Goal: Task Accomplishment & Management: Use online tool/utility

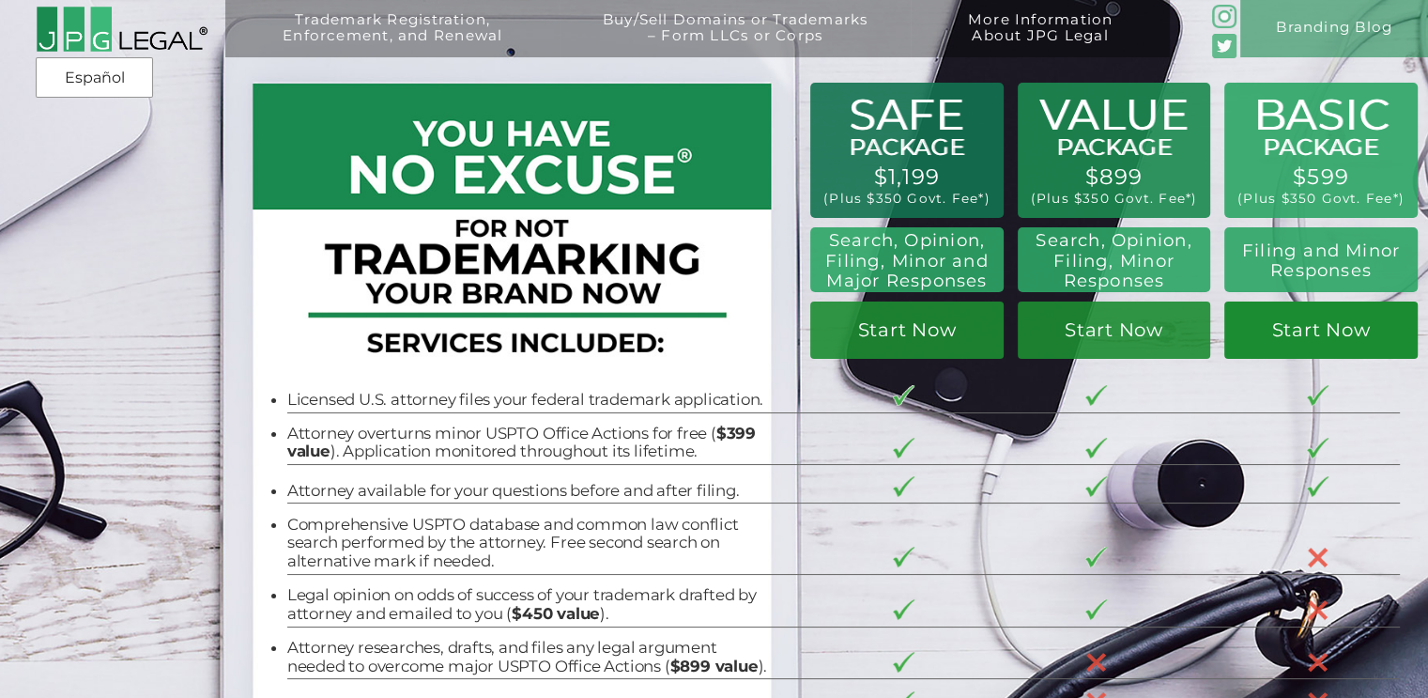
click at [1337, 334] on link "Start Now" at bounding box center [1321, 329] width 193 height 56
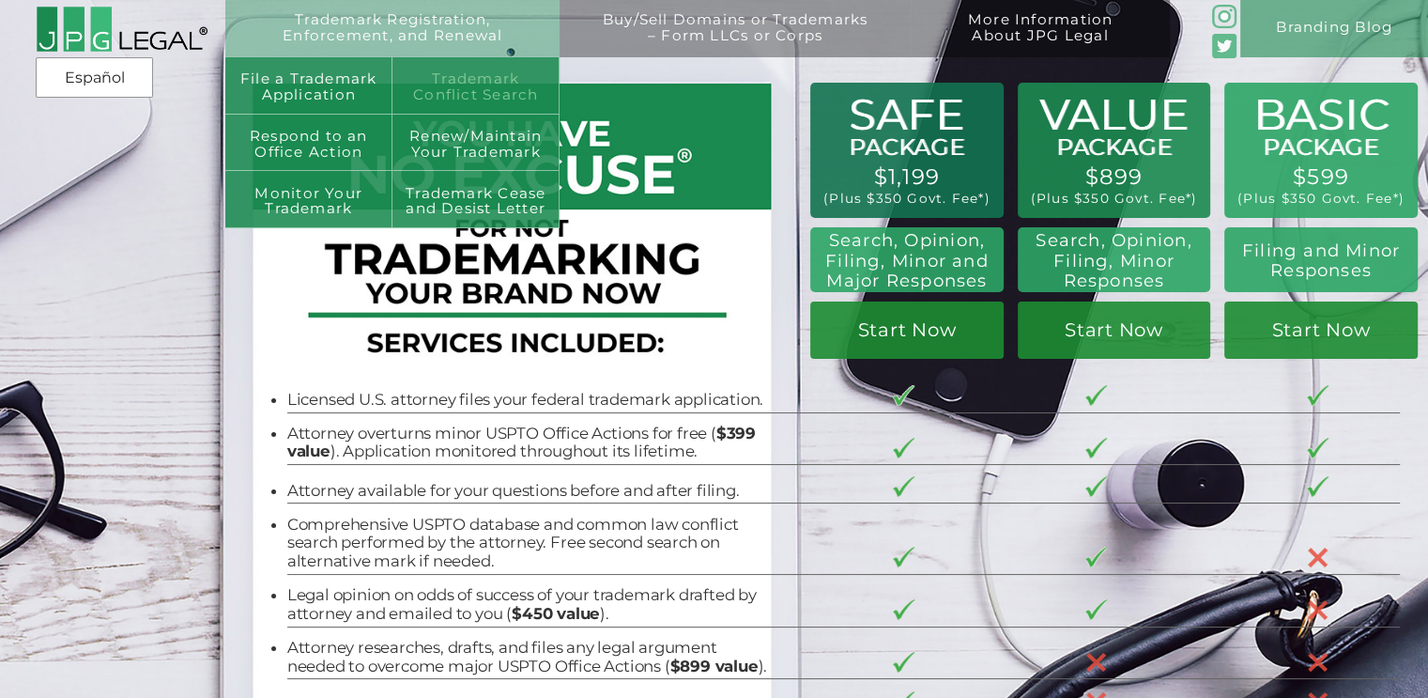
click at [474, 86] on link "Trademark Conflict Search" at bounding box center [476, 85] width 167 height 57
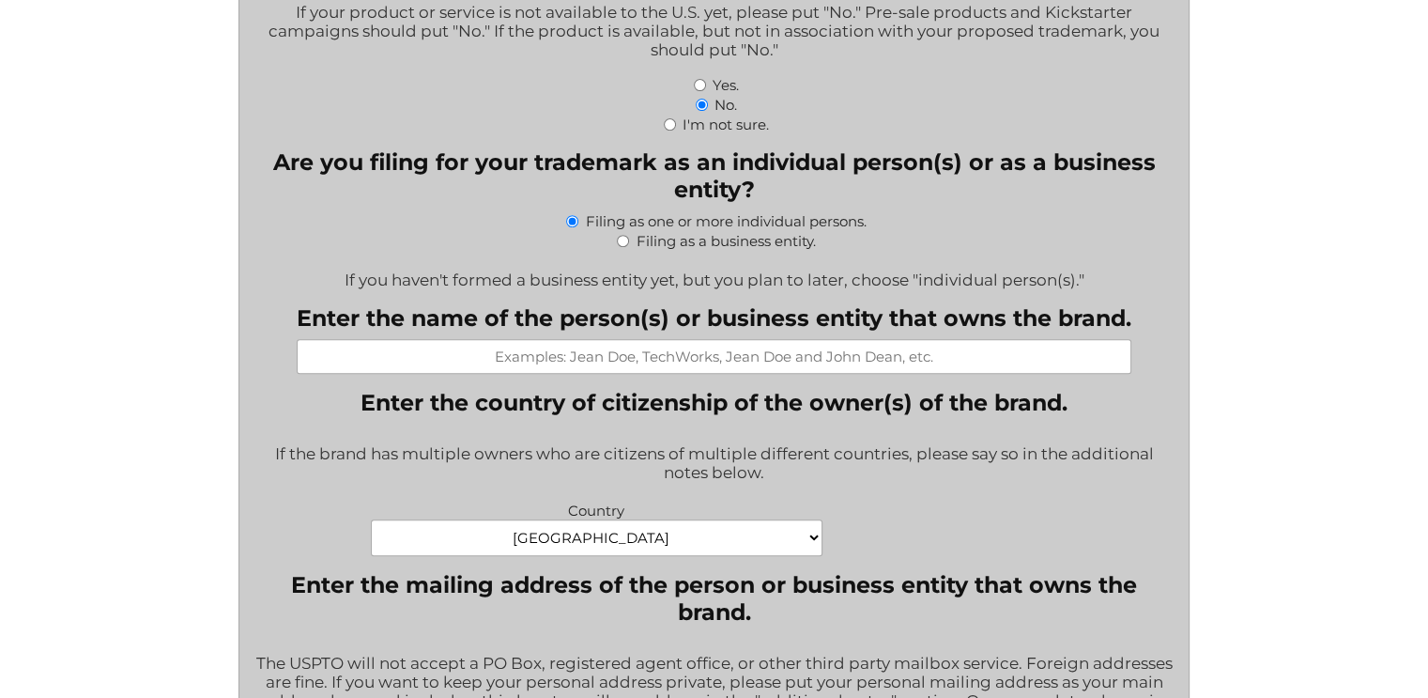
scroll to position [1033, 0]
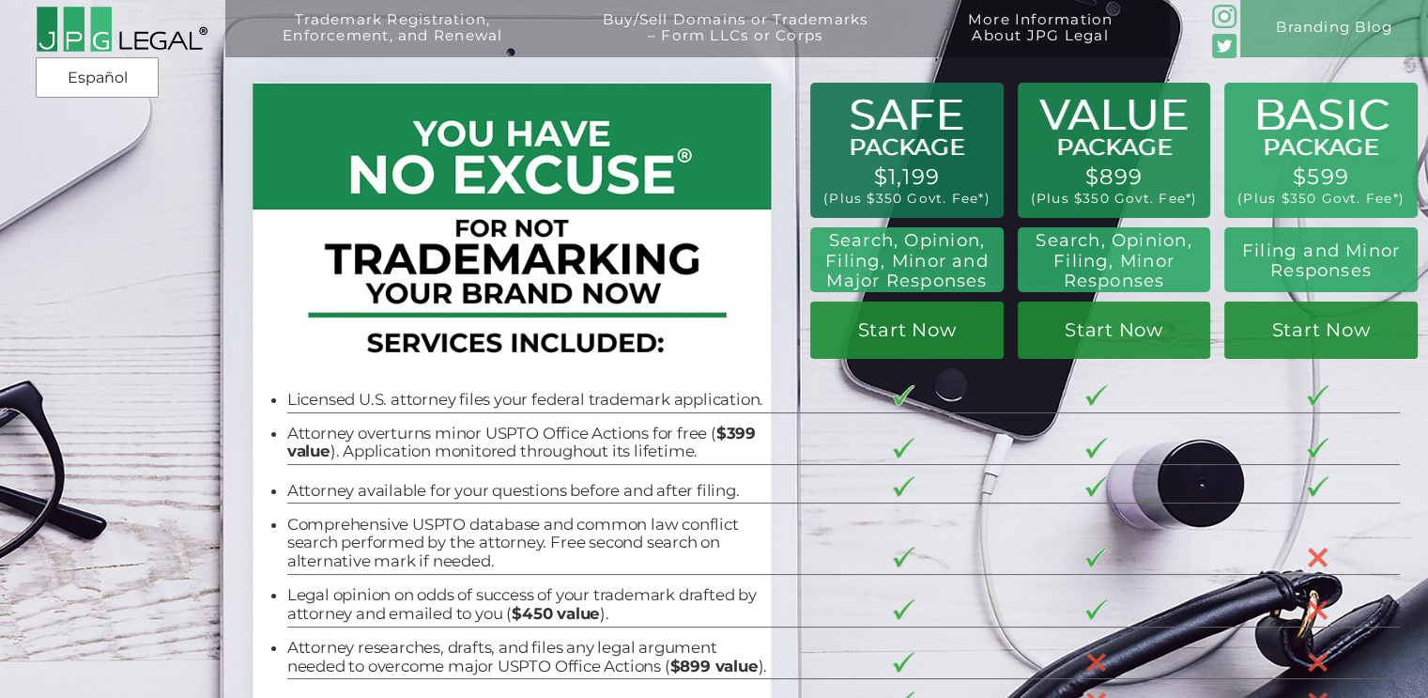
scroll to position [94, 0]
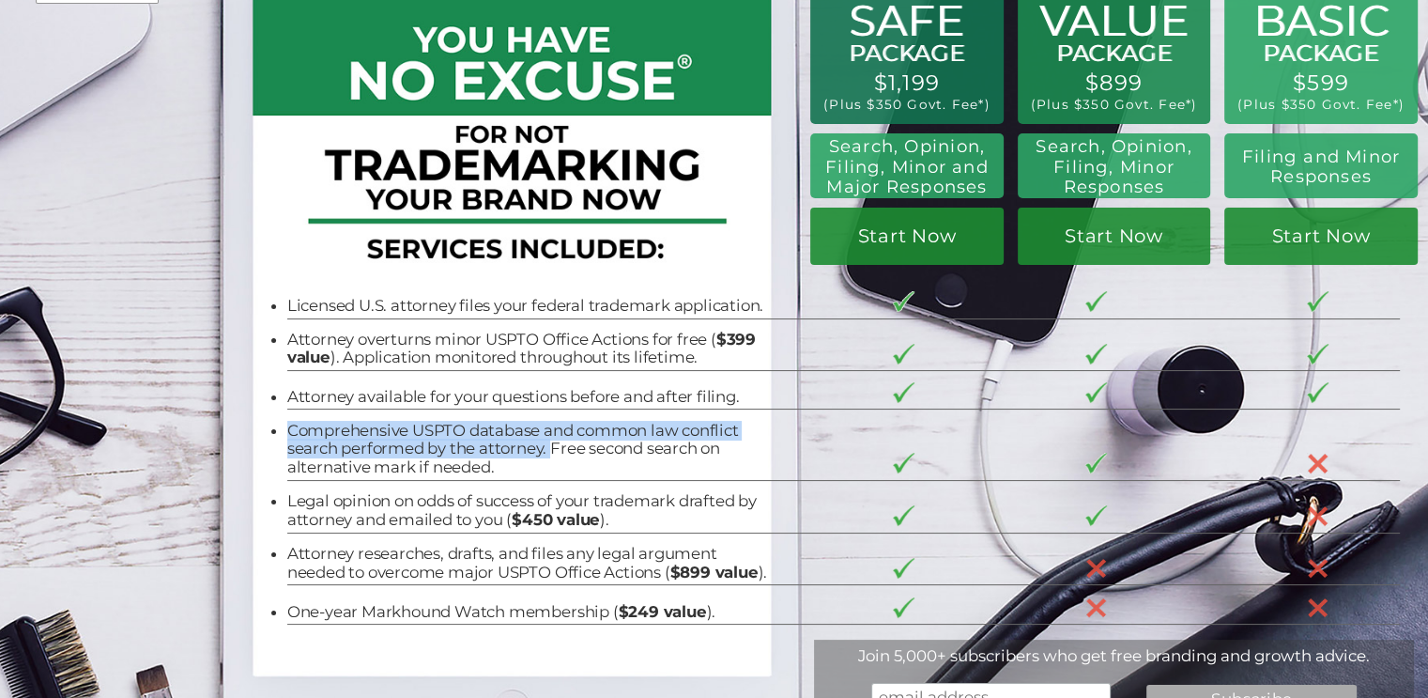
drag, startPoint x: 278, startPoint y: 427, endPoint x: 544, endPoint y: 450, distance: 266.7
click at [544, 450] on li "Comprehensive USPTO database and common law conflict search performed by the at…" at bounding box center [528, 449] width 482 height 55
copy li "Comprehensive USPTO database and common law conflict search performed by the at…"
